Goal: Use online tool/utility

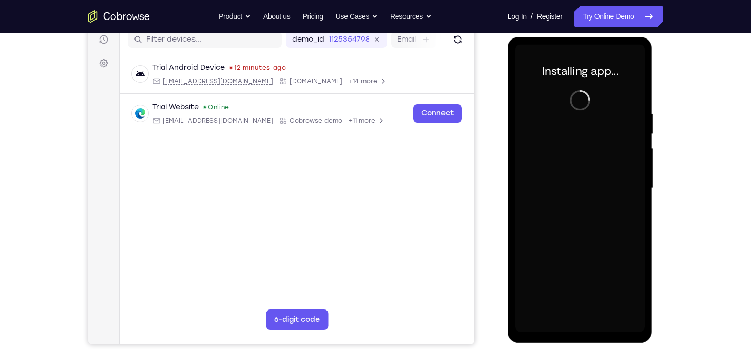
scroll to position [138, 0]
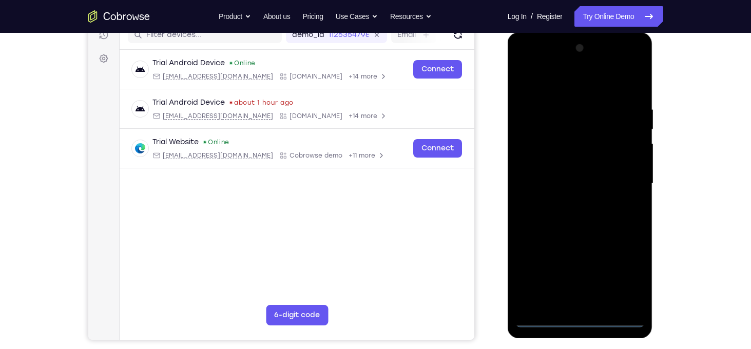
click at [578, 320] on div at bounding box center [579, 184] width 129 height 288
click at [625, 275] on div at bounding box center [579, 184] width 129 height 288
click at [525, 65] on div at bounding box center [579, 184] width 129 height 288
click at [627, 186] on div at bounding box center [579, 184] width 129 height 288
click at [569, 203] on div at bounding box center [579, 184] width 129 height 288
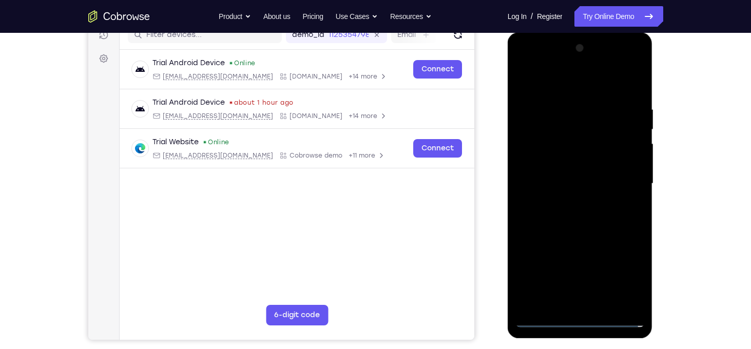
click at [560, 171] on div at bounding box center [579, 184] width 129 height 288
click at [550, 183] on div at bounding box center [579, 184] width 129 height 288
click at [545, 213] on div at bounding box center [579, 184] width 129 height 288
click at [576, 230] on div at bounding box center [579, 184] width 129 height 288
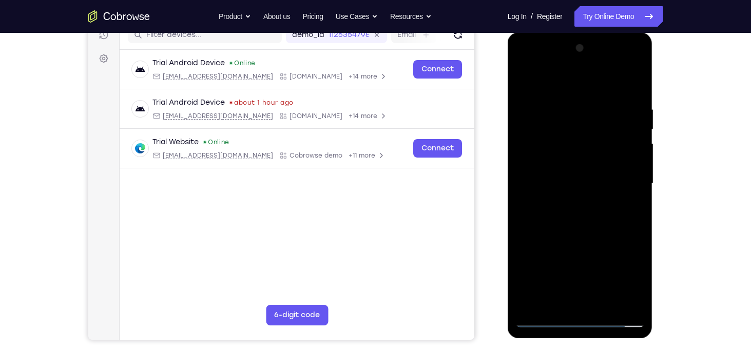
drag, startPoint x: 571, startPoint y: 185, endPoint x: 567, endPoint y: 136, distance: 49.0
click at [567, 136] on div at bounding box center [579, 184] width 129 height 288
click at [639, 136] on div at bounding box center [579, 184] width 129 height 288
click at [637, 164] on div at bounding box center [579, 184] width 129 height 288
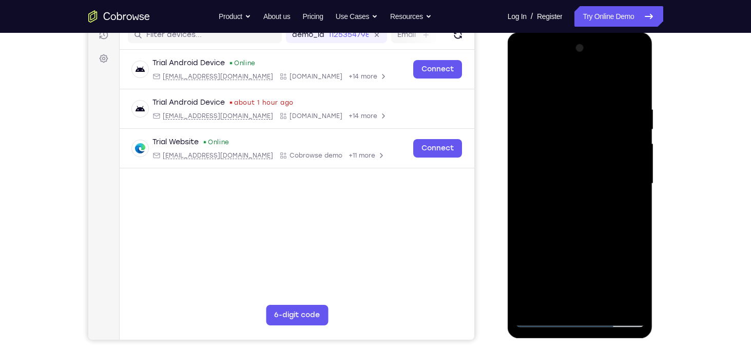
click at [638, 173] on div at bounding box center [579, 184] width 129 height 288
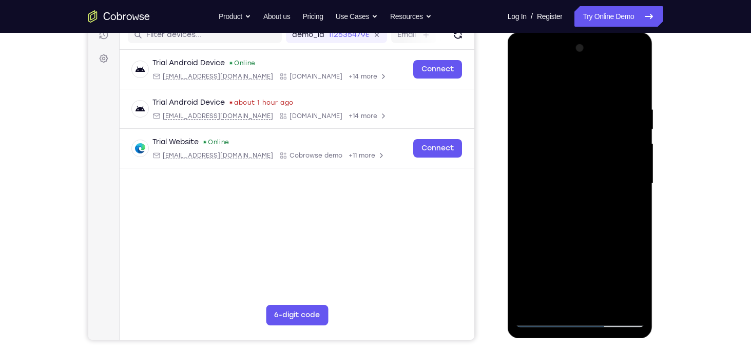
click at [560, 102] on div at bounding box center [579, 184] width 129 height 288
click at [621, 301] on div at bounding box center [579, 184] width 129 height 288
click at [631, 84] on div at bounding box center [579, 184] width 129 height 288
click at [634, 84] on div at bounding box center [579, 184] width 129 height 288
click at [528, 309] on div at bounding box center [579, 184] width 129 height 288
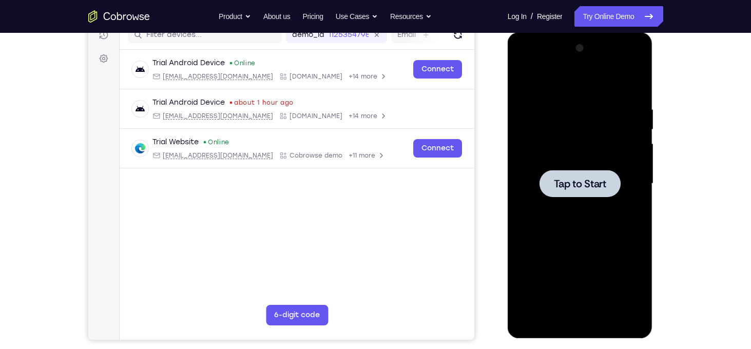
click at [587, 179] on span "Tap to Start" at bounding box center [580, 184] width 52 height 10
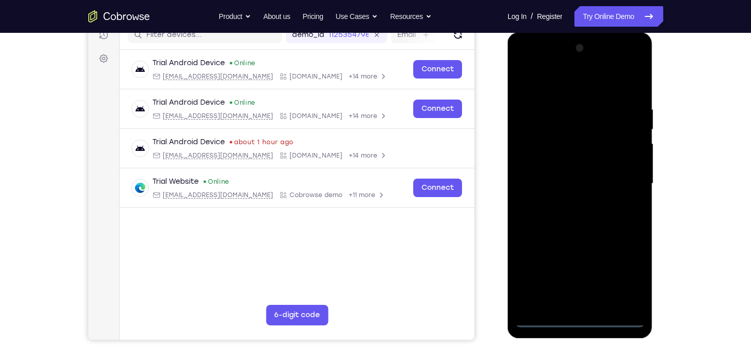
click at [578, 320] on div at bounding box center [579, 184] width 129 height 288
click at [623, 273] on div at bounding box center [579, 184] width 129 height 288
click at [525, 67] on div at bounding box center [579, 184] width 129 height 288
click at [534, 152] on div at bounding box center [579, 184] width 129 height 288
click at [567, 186] on div at bounding box center [579, 184] width 129 height 288
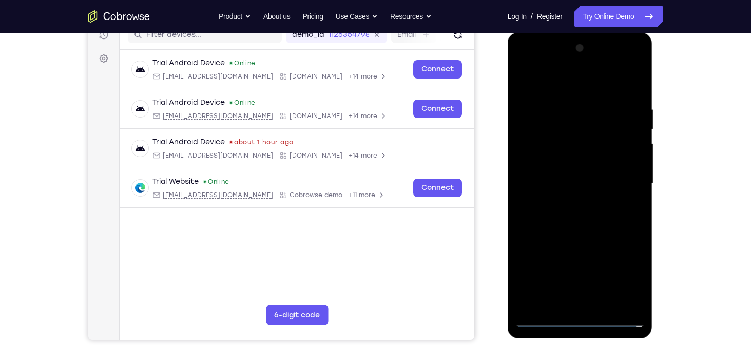
click at [542, 176] on div at bounding box center [579, 184] width 129 height 288
click at [542, 198] on div at bounding box center [579, 184] width 129 height 288
click at [543, 240] on div at bounding box center [579, 184] width 129 height 288
click at [545, 231] on div at bounding box center [579, 184] width 129 height 288
click at [587, 163] on div at bounding box center [579, 184] width 129 height 288
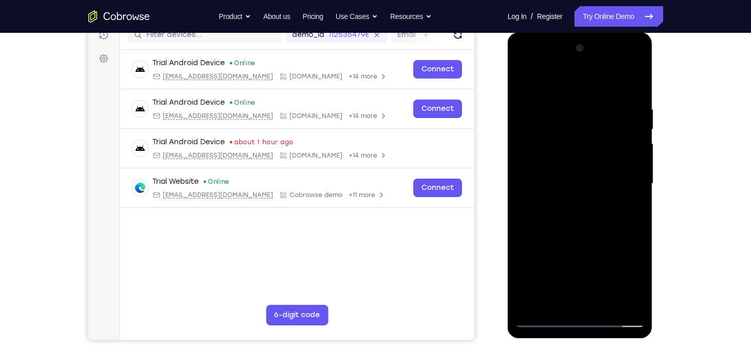
drag, startPoint x: 559, startPoint y: 250, endPoint x: 566, endPoint y: 190, distance: 60.5
click at [566, 190] on div at bounding box center [579, 184] width 129 height 288
drag, startPoint x: 559, startPoint y: 246, endPoint x: 573, endPoint y: 155, distance: 93.0
click at [573, 155] on div at bounding box center [579, 184] width 129 height 288
click at [548, 303] on div at bounding box center [579, 184] width 129 height 288
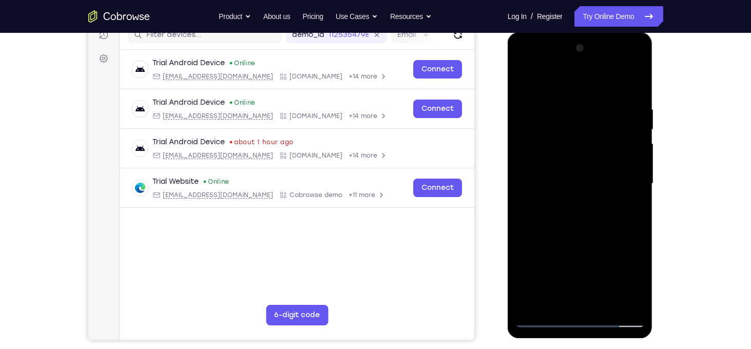
click at [541, 183] on div at bounding box center [579, 184] width 129 height 288
drag, startPoint x: 574, startPoint y: 141, endPoint x: 569, endPoint y: 82, distance: 59.7
click at [569, 82] on div at bounding box center [579, 184] width 129 height 288
click at [586, 201] on div at bounding box center [579, 184] width 129 height 288
click at [615, 90] on div at bounding box center [579, 184] width 129 height 288
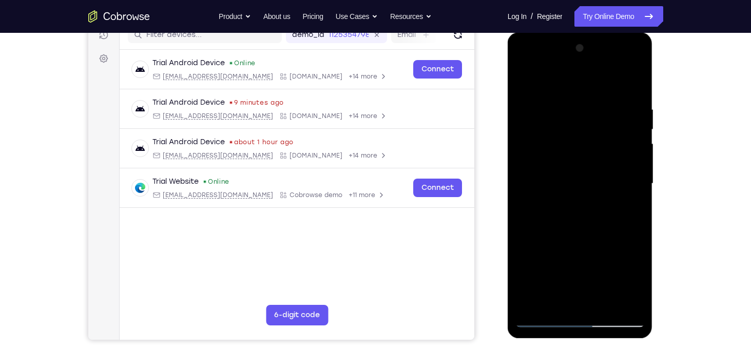
click at [524, 77] on div at bounding box center [579, 184] width 129 height 288
click at [583, 133] on div at bounding box center [579, 184] width 129 height 288
click at [581, 91] on div at bounding box center [579, 184] width 129 height 288
click at [552, 155] on div at bounding box center [579, 184] width 129 height 288
click at [523, 81] on div at bounding box center [579, 184] width 129 height 288
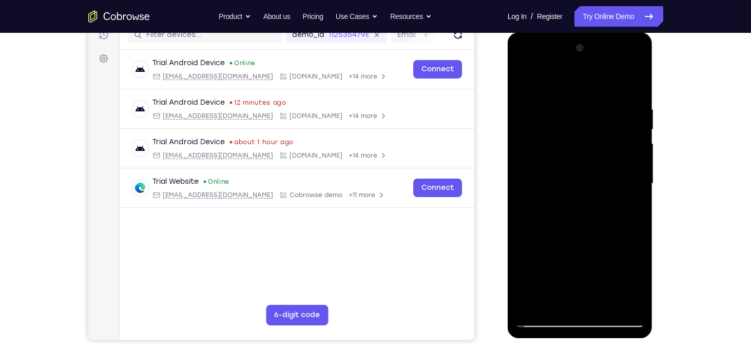
click at [548, 199] on div at bounding box center [579, 184] width 129 height 288
click at [524, 79] on div at bounding box center [579, 184] width 129 height 288
